Goal: Transaction & Acquisition: Purchase product/service

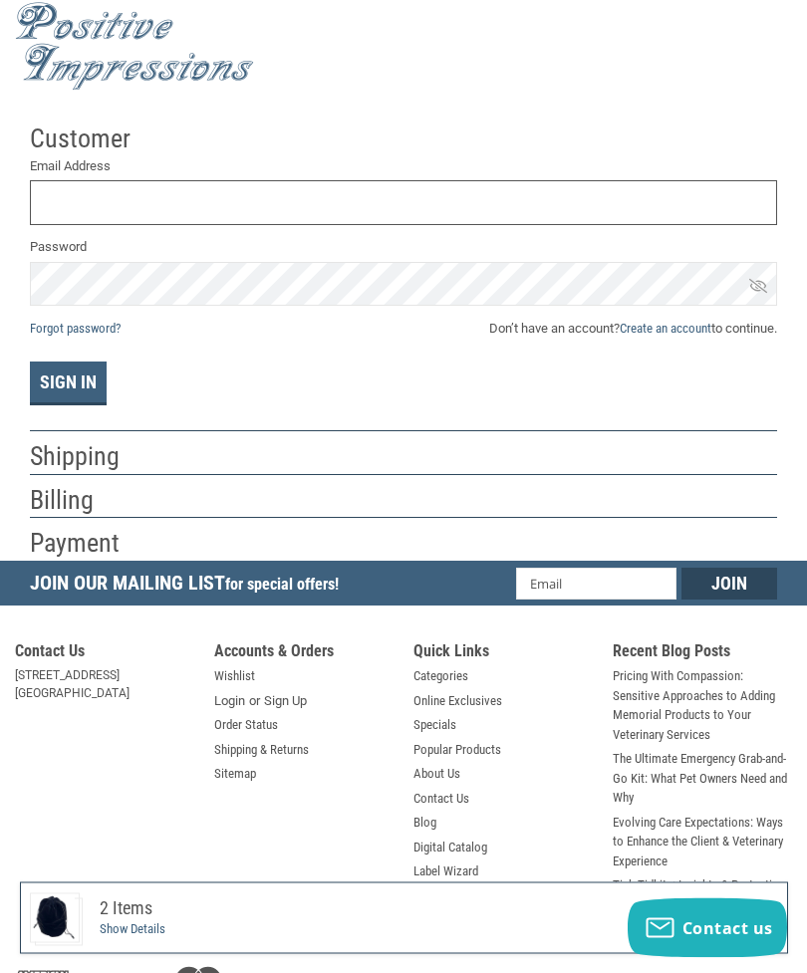
scroll to position [38, 0]
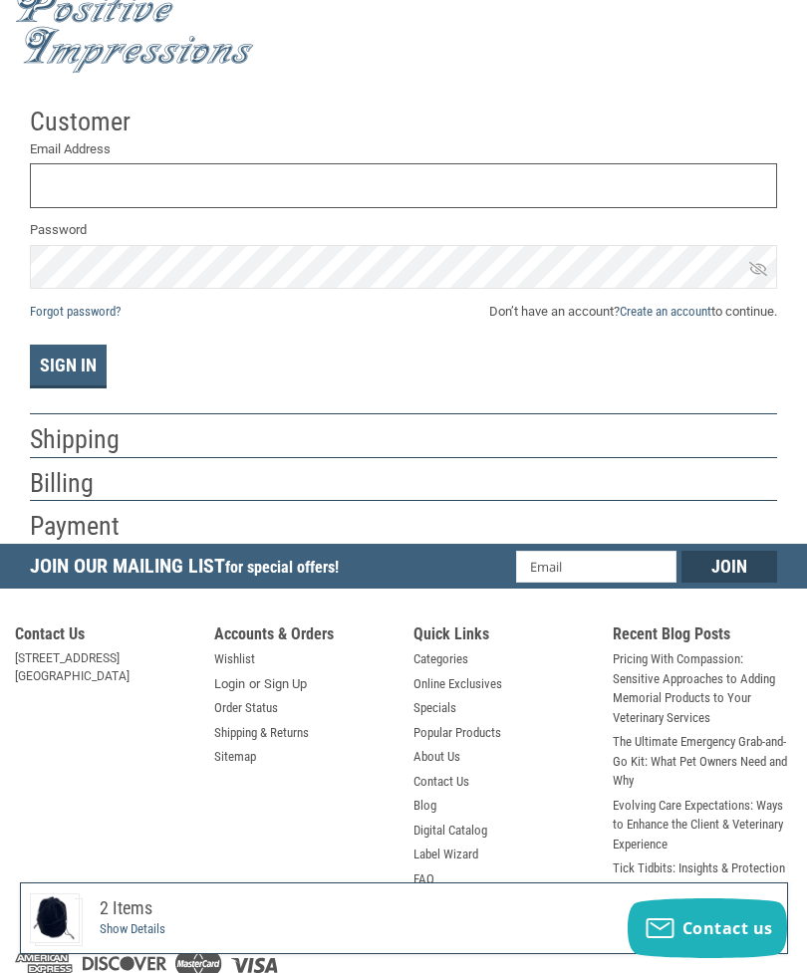
click at [84, 176] on input "Email Address" at bounding box center [403, 185] width 747 height 45
click at [68, 366] on button "Sign In" at bounding box center [68, 367] width 77 height 44
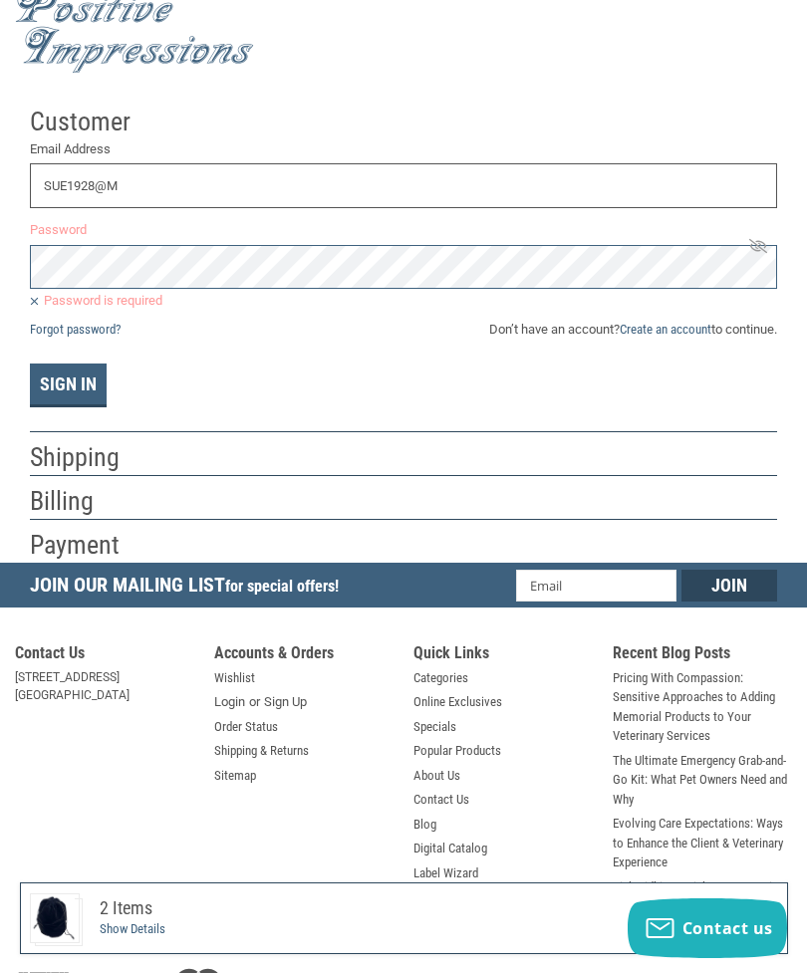
click at [135, 181] on input "SUE1928@M" at bounding box center [403, 185] width 747 height 45
type input "SUE1928@NETZERO.COm"
click at [149, 454] on div "Shipping" at bounding box center [403, 457] width 747 height 35
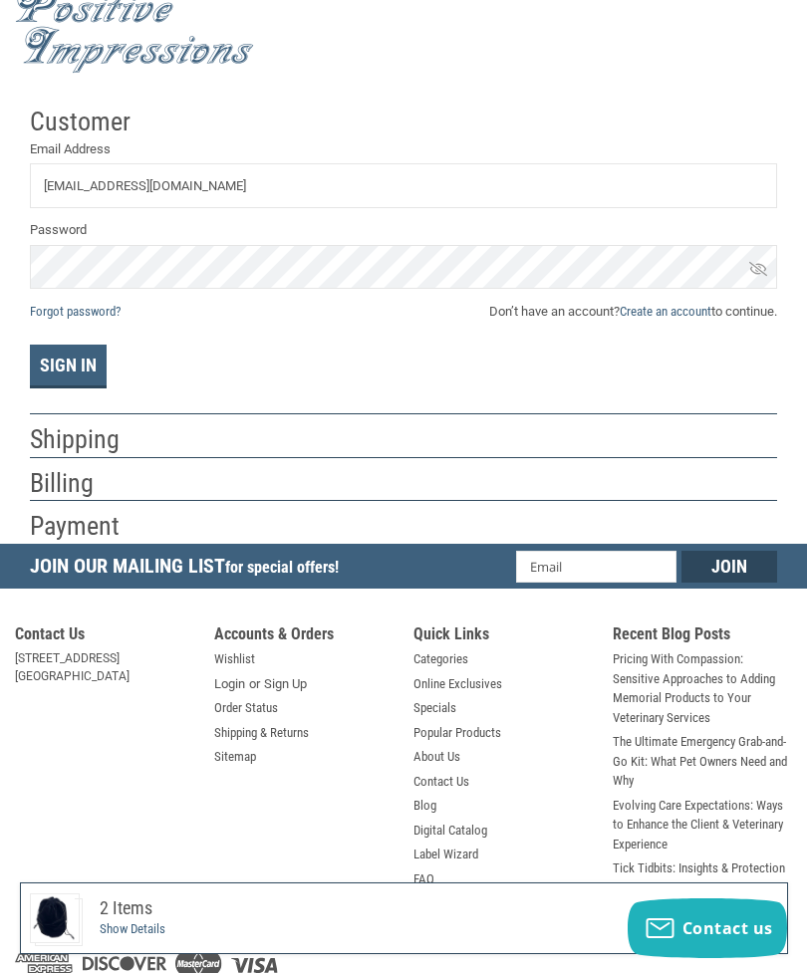
click at [73, 360] on button "Sign In" at bounding box center [68, 367] width 77 height 44
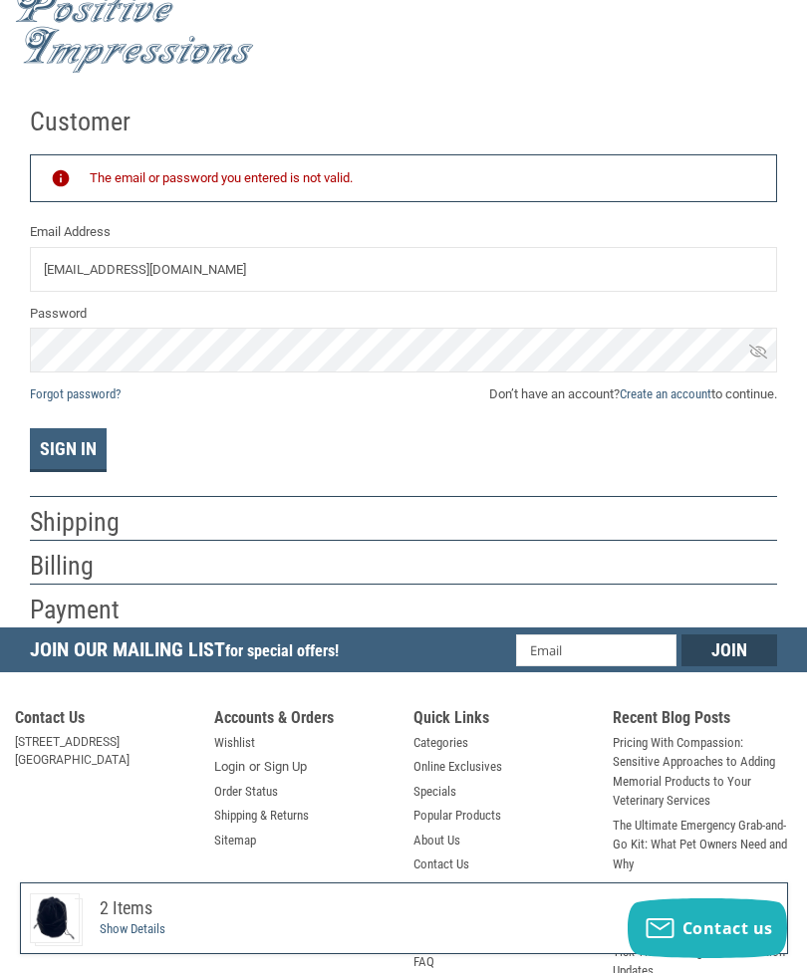
click at [556, 400] on span "Don’t have an account? Create an account to continue." at bounding box center [633, 395] width 288 height 20
click at [82, 442] on button "Sign In" at bounding box center [68, 450] width 77 height 44
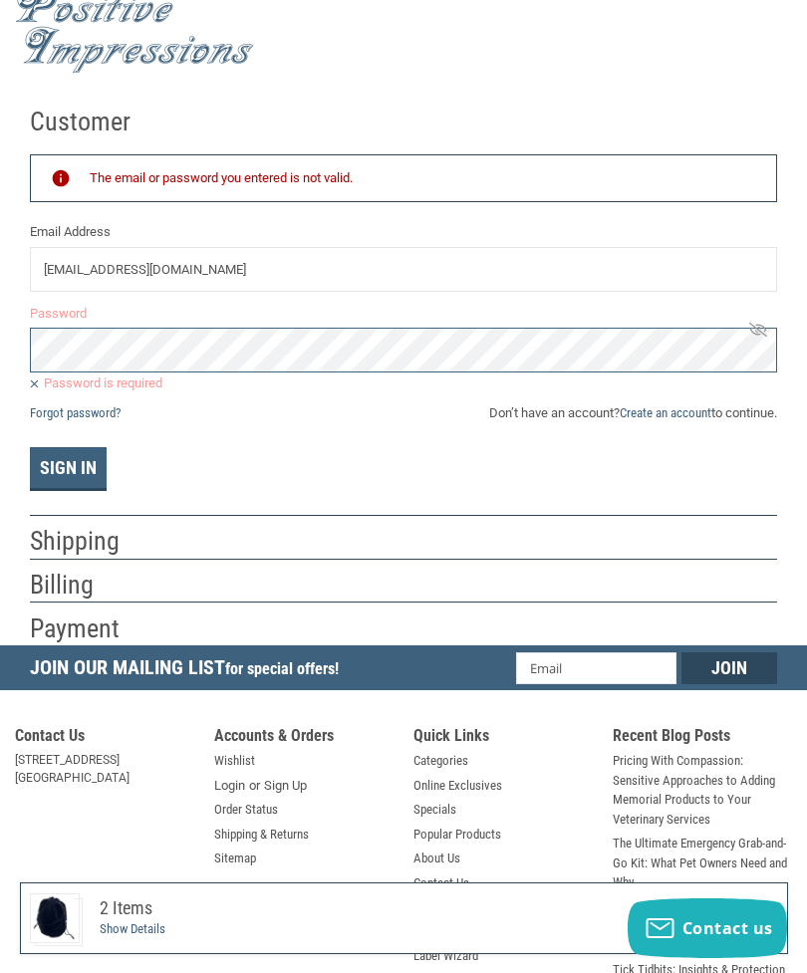
click at [513, 404] on span "Don’t have an account? Create an account to continue." at bounding box center [633, 414] width 288 height 20
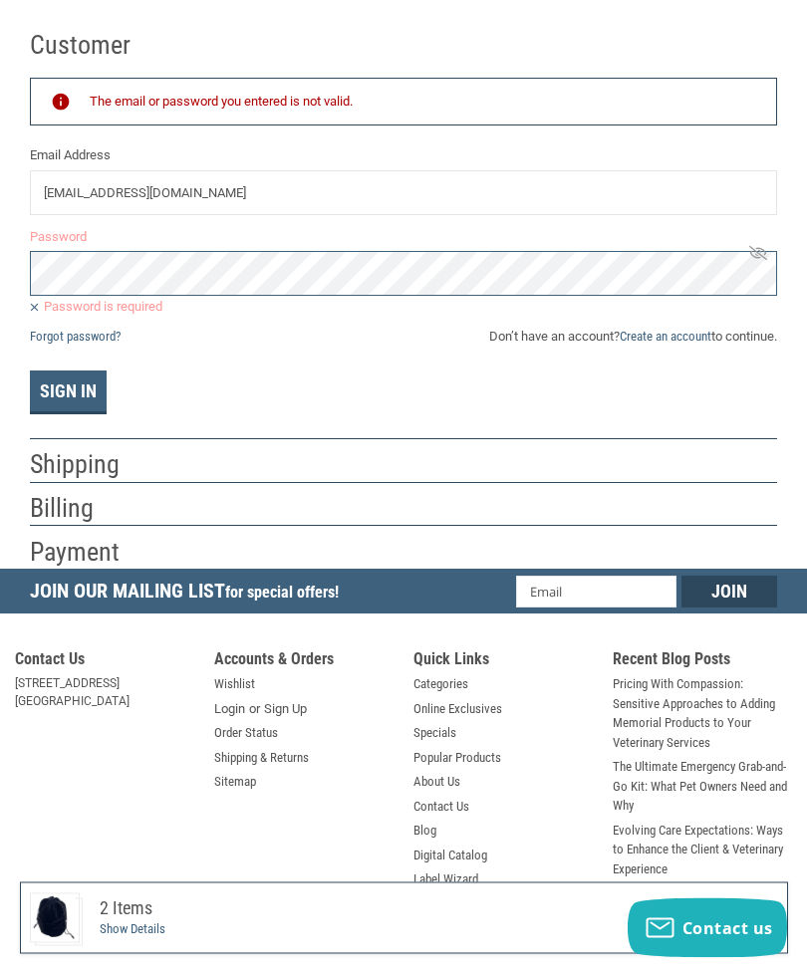
scroll to position [138, 0]
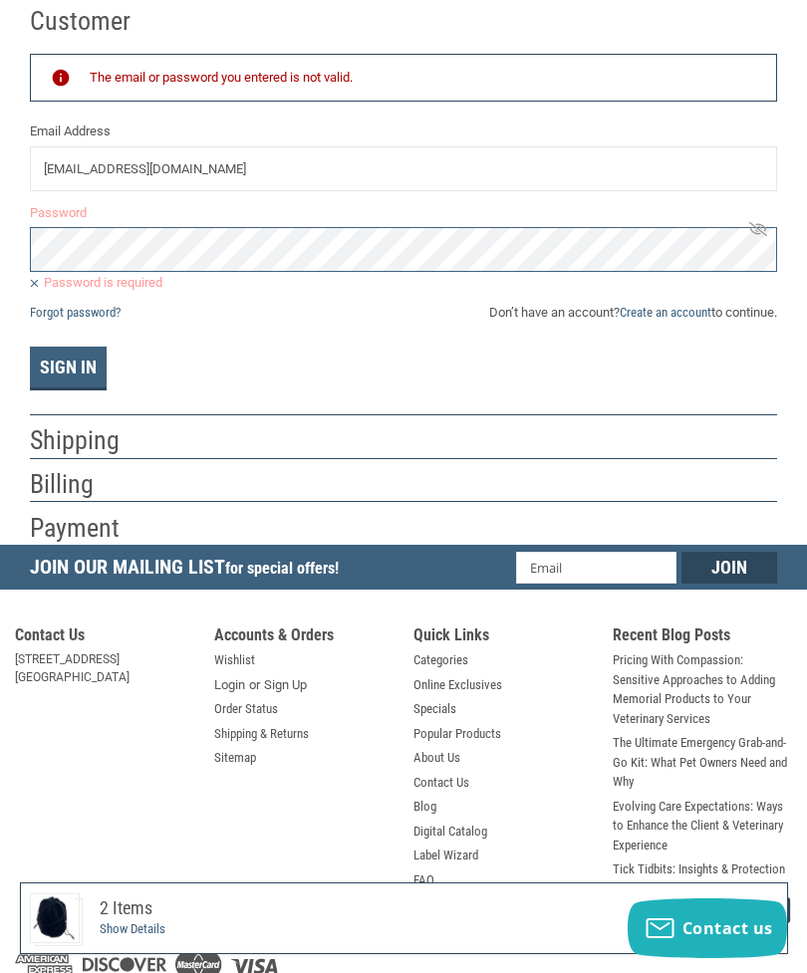
click at [723, 714] on link "Pricing With Compassion: Sensitive Approaches to Adding Memorial Products to Yo…" at bounding box center [702, 690] width 179 height 78
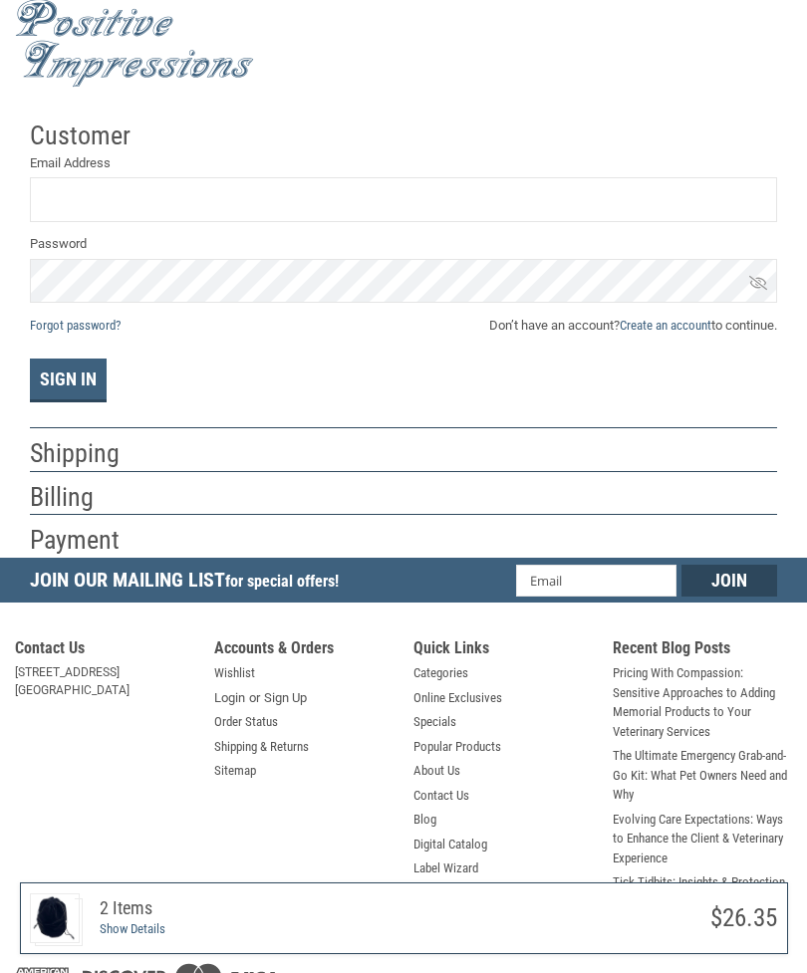
scroll to position [38, 0]
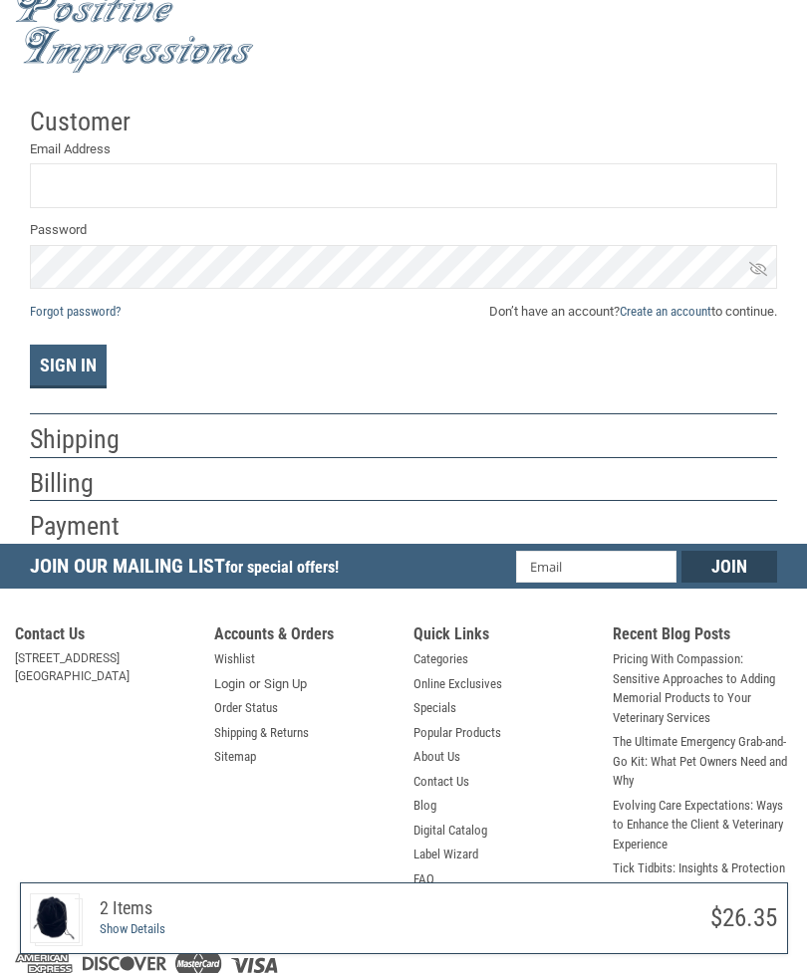
click at [140, 490] on h2 "Billing" at bounding box center [88, 483] width 117 height 33
click at [59, 189] on input "Email Address" at bounding box center [403, 185] width 747 height 45
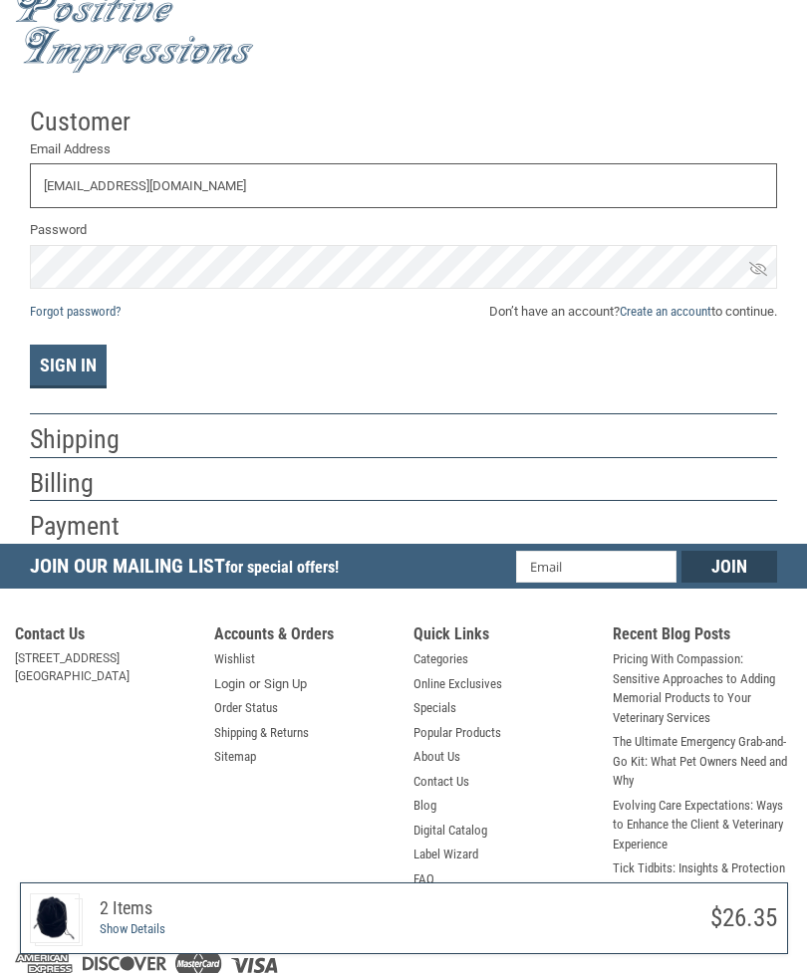
type input "SUE1928@NETZERO.COM"
click at [148, 526] on div "Payment" at bounding box center [403, 526] width 747 height 35
click at [147, 520] on div "Payment" at bounding box center [403, 526] width 747 height 35
click at [118, 437] on h2 "Shipping" at bounding box center [88, 439] width 117 height 33
click at [166, 436] on div at bounding box center [472, 444] width 612 height 25
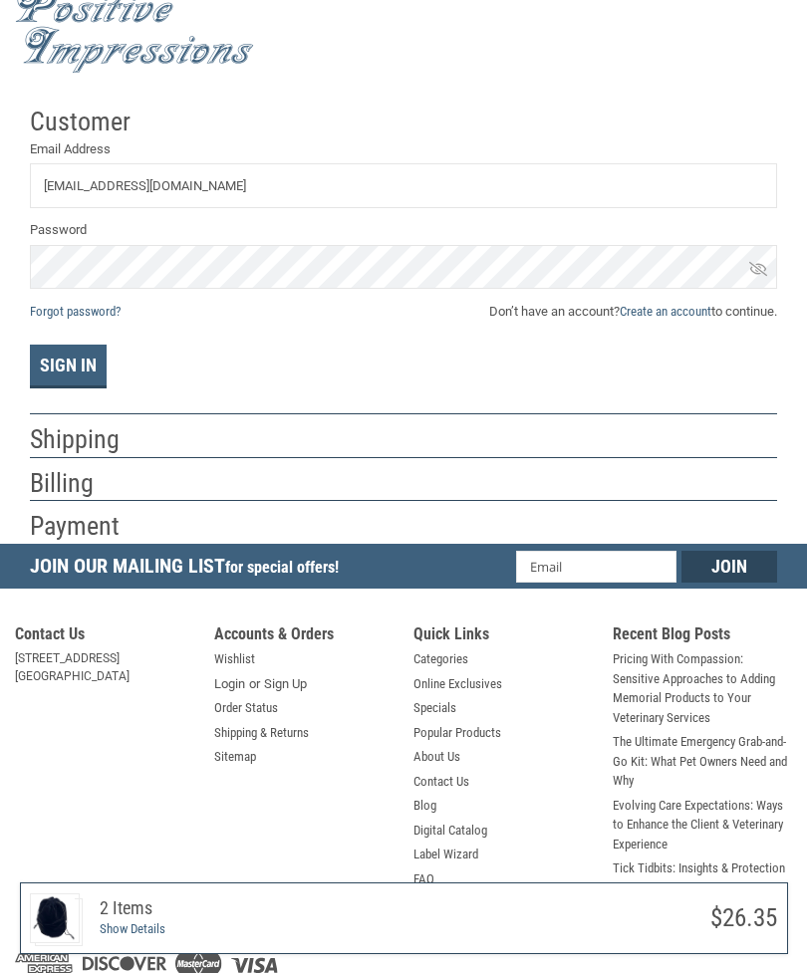
click at [142, 540] on h2 "Payment" at bounding box center [88, 526] width 117 height 33
click at [166, 516] on div "Payment" at bounding box center [403, 526] width 747 height 35
click at [121, 347] on div "Sign In" at bounding box center [403, 367] width 747 height 44
click at [122, 477] on h2 "Billing" at bounding box center [88, 483] width 117 height 33
click at [129, 510] on h2 "Payment" at bounding box center [88, 526] width 117 height 33
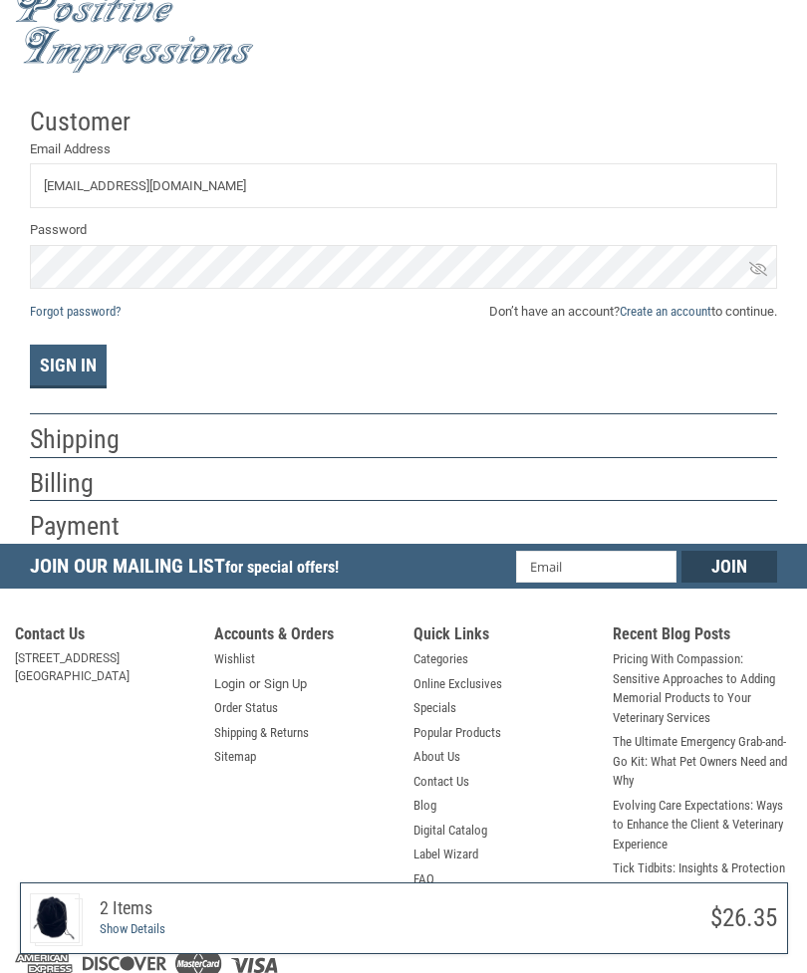
click at [721, 309] on span "Don’t have an account? Create an account to continue." at bounding box center [633, 312] width 288 height 20
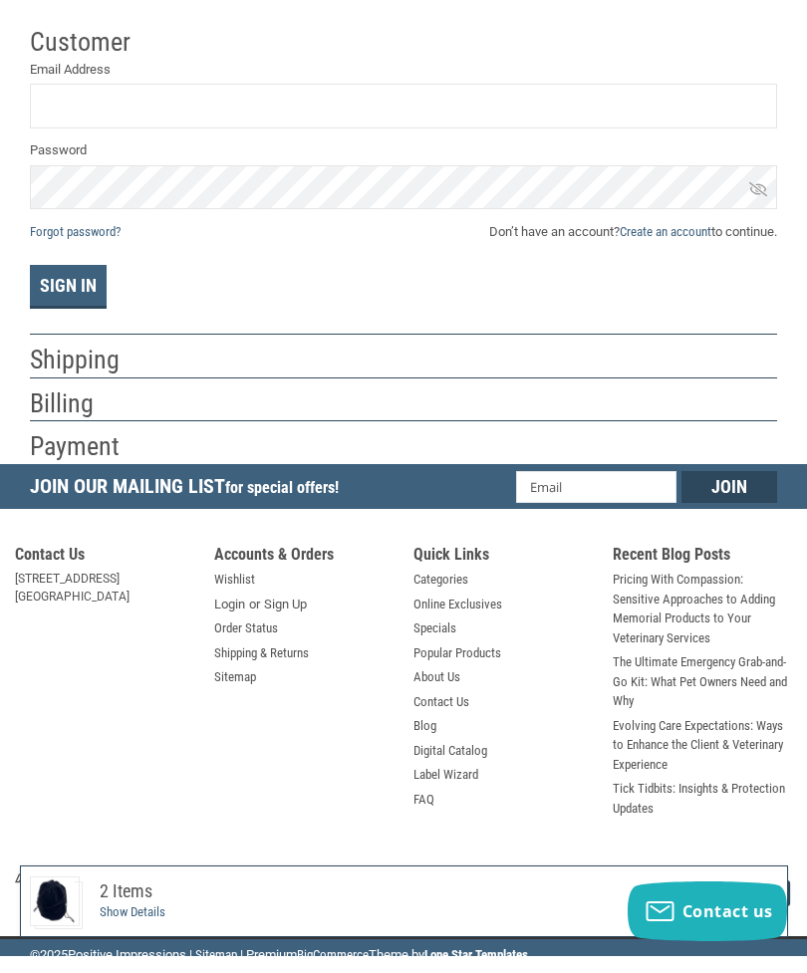
scroll to position [102, 0]
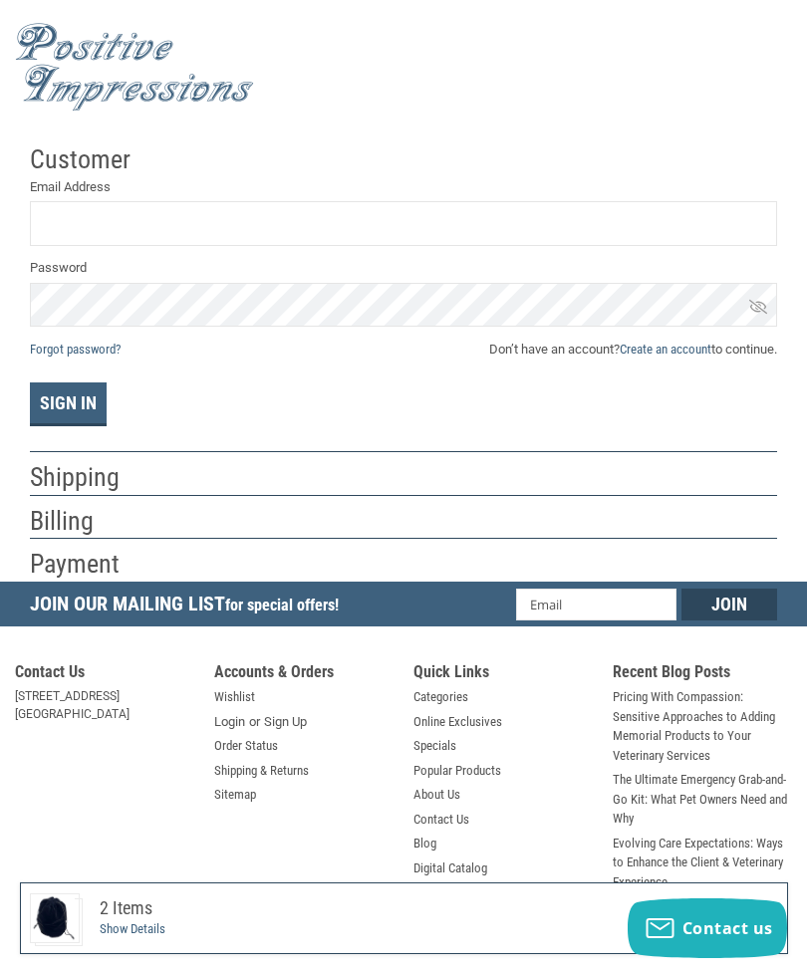
click at [179, 508] on div "Billing" at bounding box center [403, 520] width 747 height 35
click at [176, 478] on div at bounding box center [472, 482] width 612 height 25
click at [173, 511] on div "Billing" at bounding box center [403, 520] width 747 height 35
click at [155, 564] on div "Payment" at bounding box center [403, 564] width 747 height 35
